Goal: Information Seeking & Learning: Understand process/instructions

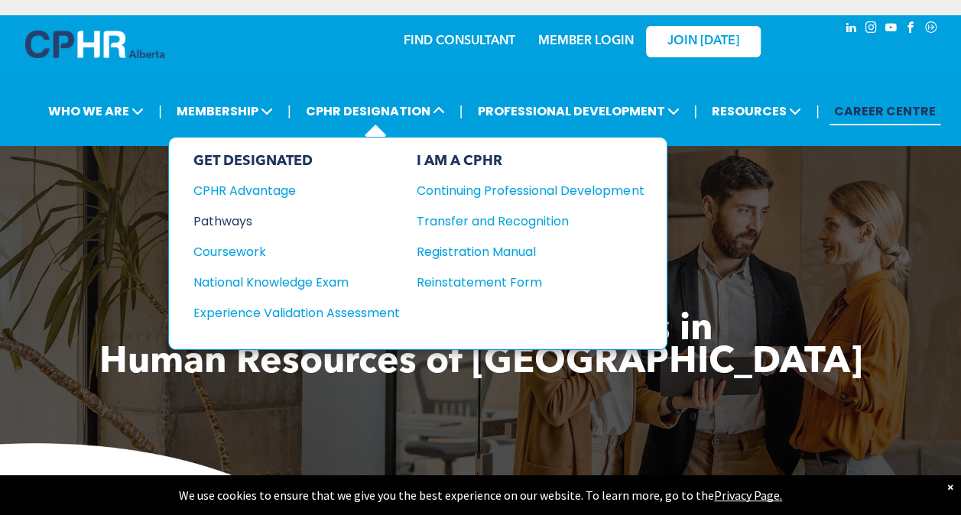
click at [214, 217] on div "Pathways" at bounding box center [286, 221] width 186 height 19
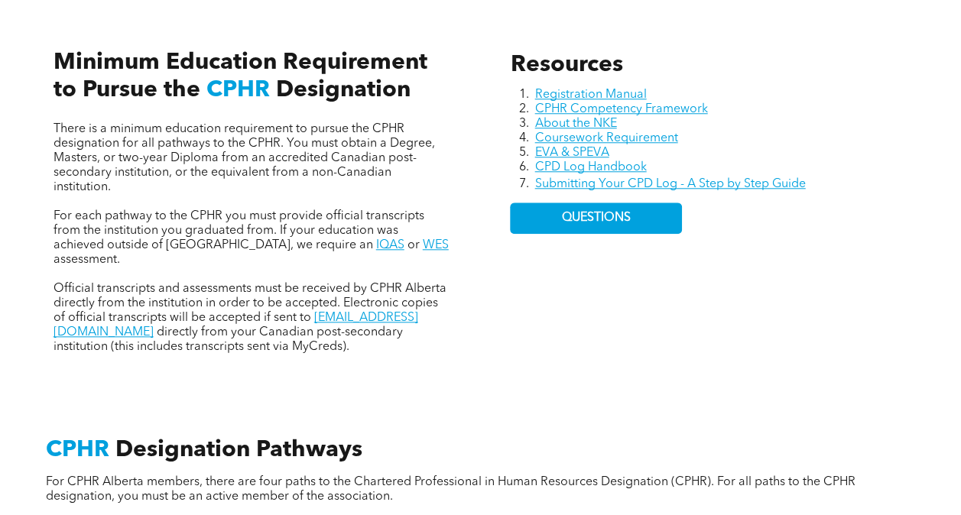
scroll to position [669, 0]
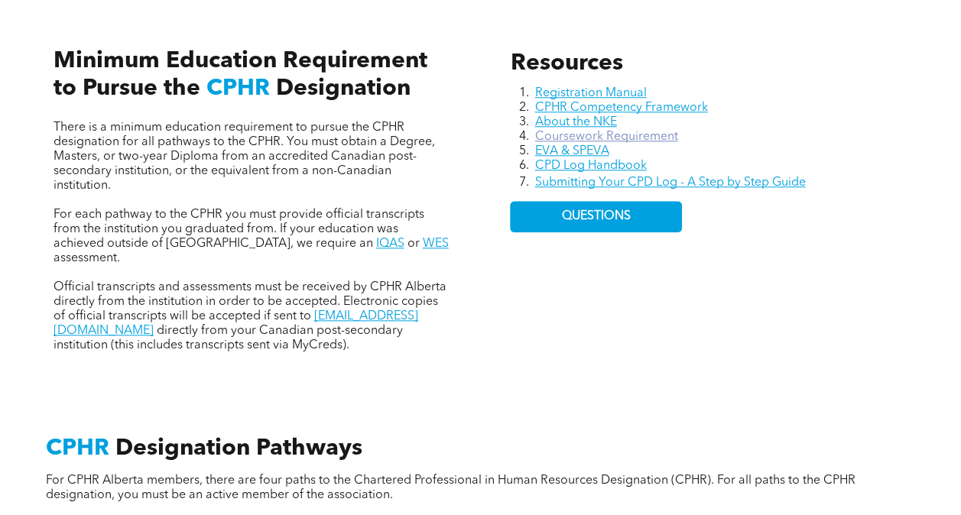
click at [557, 133] on link "Coursework Requirement" at bounding box center [605, 137] width 143 height 12
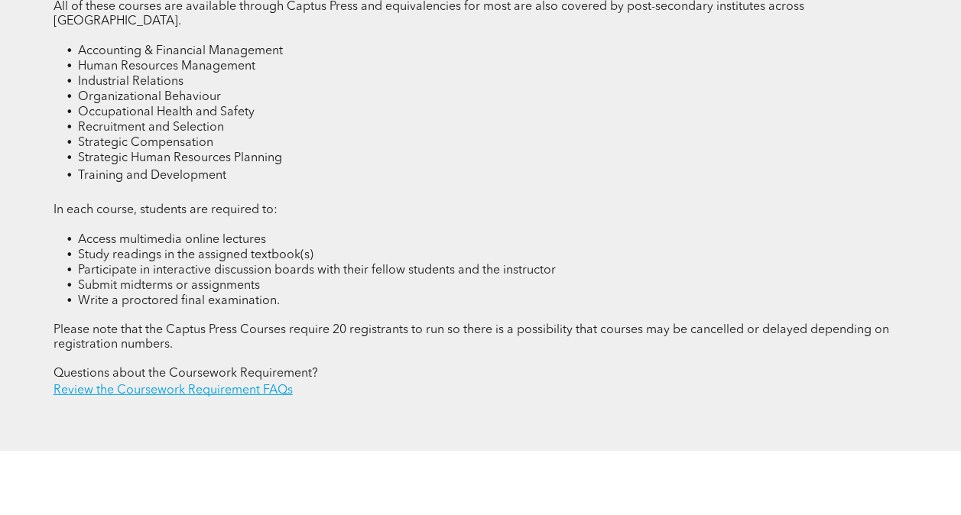
scroll to position [2110, 0]
click at [267, 384] on link "Review the Coursework Requirement FAQs" at bounding box center [172, 390] width 239 height 12
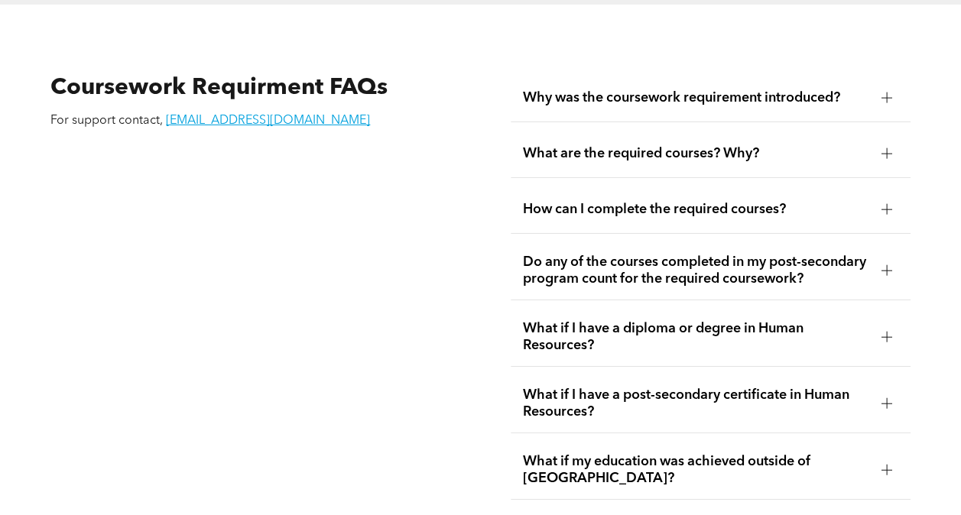
scroll to position [2559, 0]
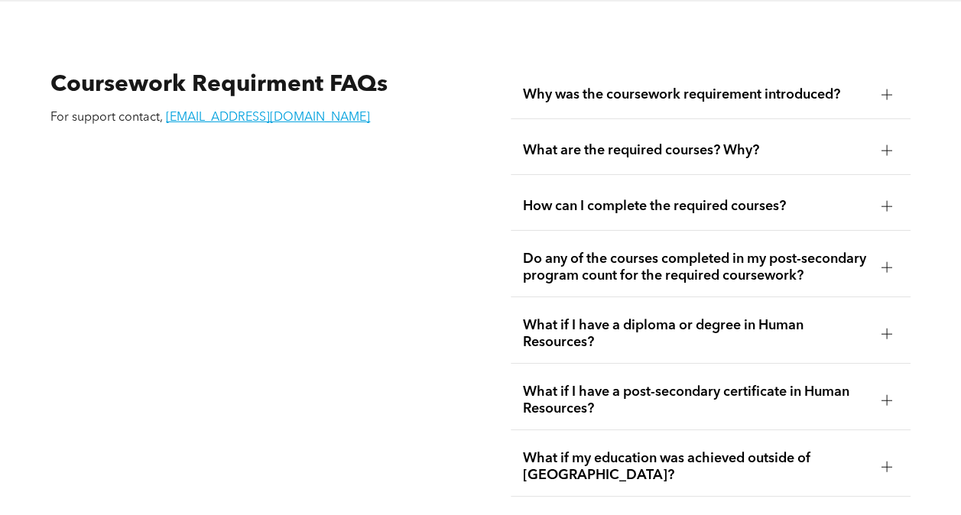
click at [880, 148] on div at bounding box center [886, 150] width 23 height 23
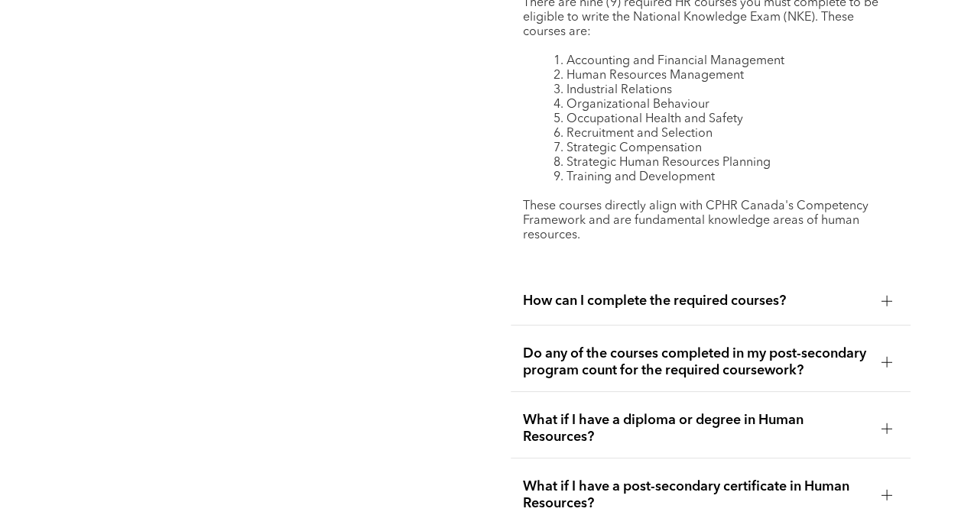
scroll to position [2751, 0]
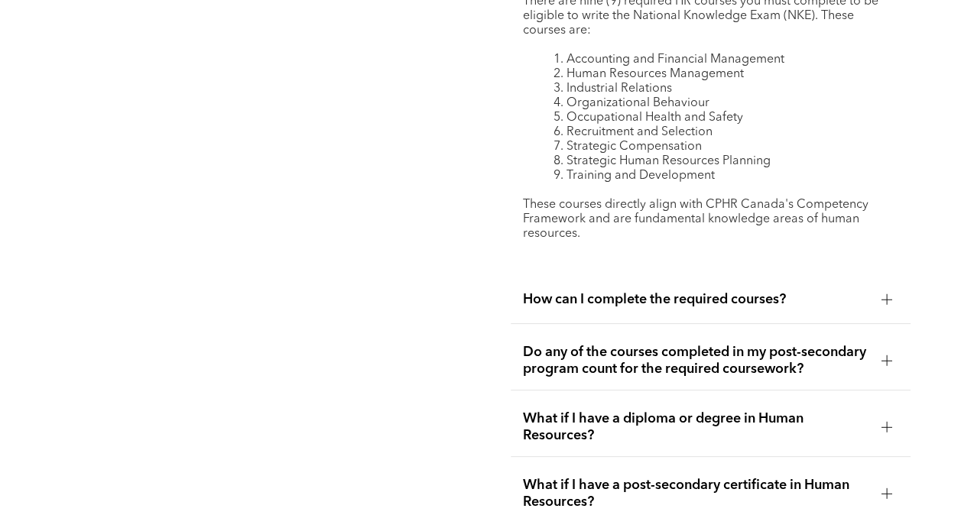
click at [891, 294] on div at bounding box center [886, 299] width 11 height 11
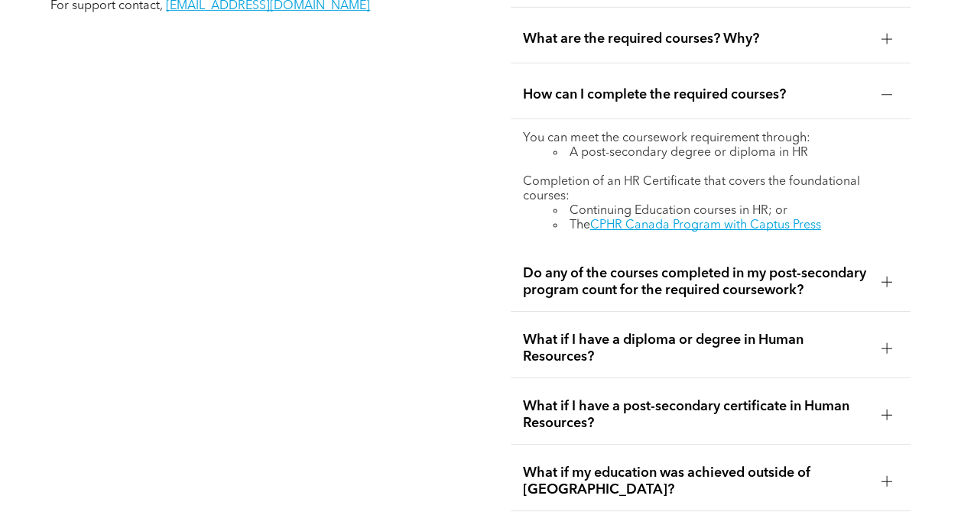
scroll to position [2669, 0]
